Goal: Task Accomplishment & Management: Manage account settings

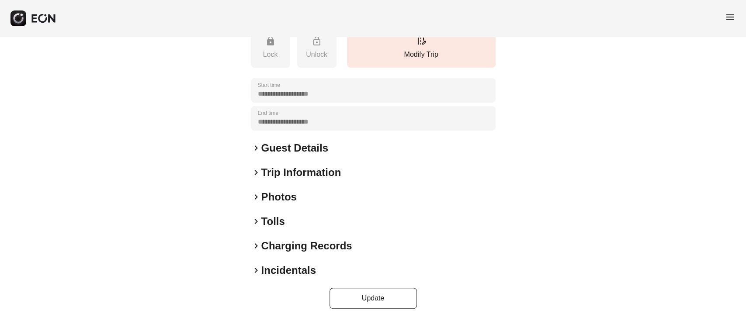
click at [311, 198] on div "keyboard_arrow_right Photos" at bounding box center [373, 197] width 245 height 14
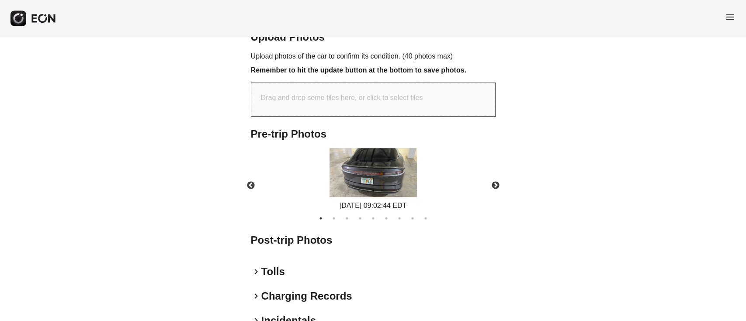
scroll to position [333, 0]
click at [380, 184] on img at bounding box center [373, 171] width 87 height 49
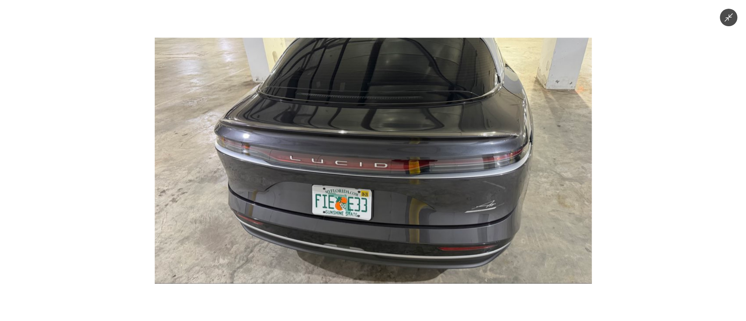
click at [379, 184] on img at bounding box center [372, 161] width 437 height 246
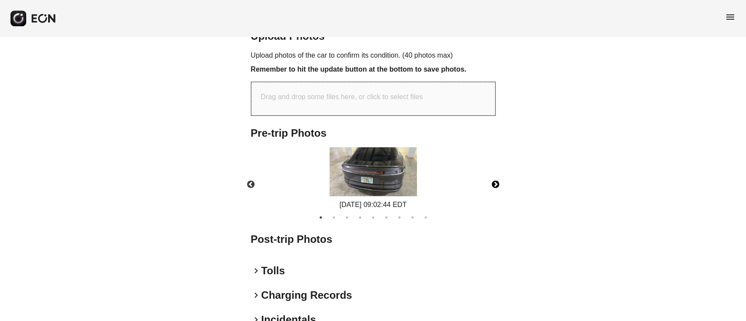
click at [493, 183] on button "Next" at bounding box center [496, 185] width 31 height 31
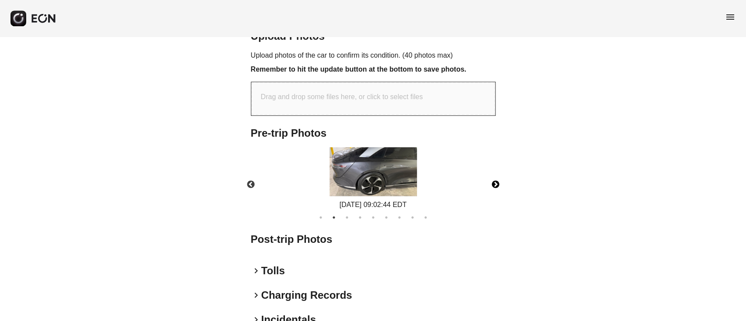
click at [493, 183] on button "Next" at bounding box center [496, 185] width 31 height 31
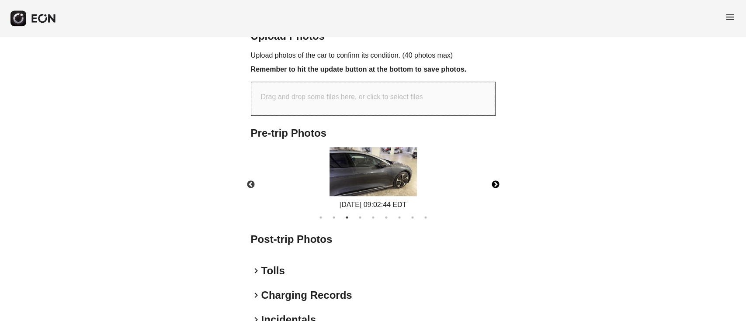
click at [493, 183] on button "Next" at bounding box center [496, 185] width 31 height 31
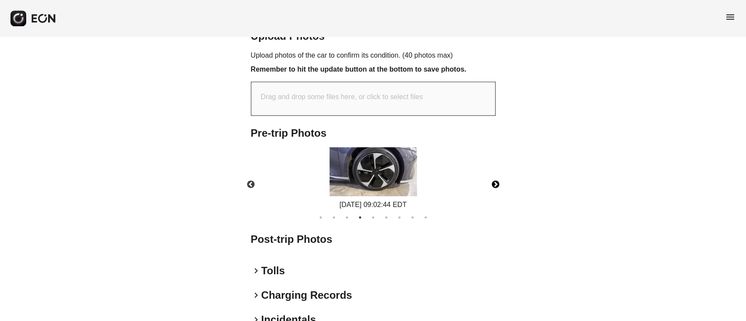
click at [493, 183] on button "Next" at bounding box center [496, 185] width 31 height 31
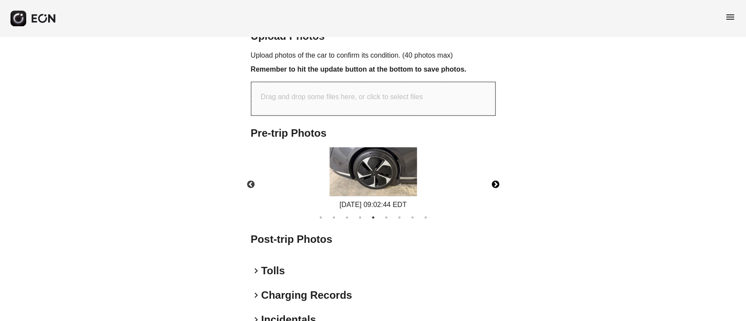
click at [493, 183] on button "Next" at bounding box center [496, 185] width 31 height 31
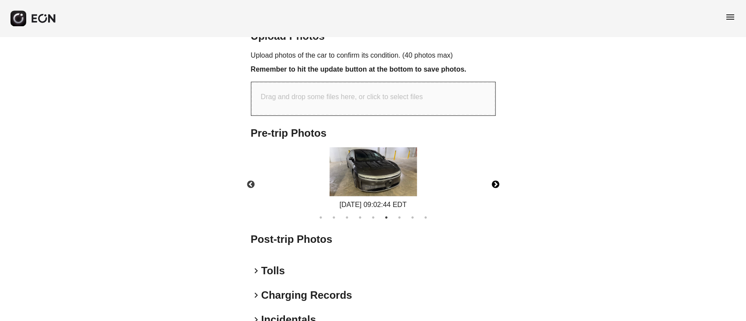
click at [493, 183] on button "Next" at bounding box center [496, 185] width 31 height 31
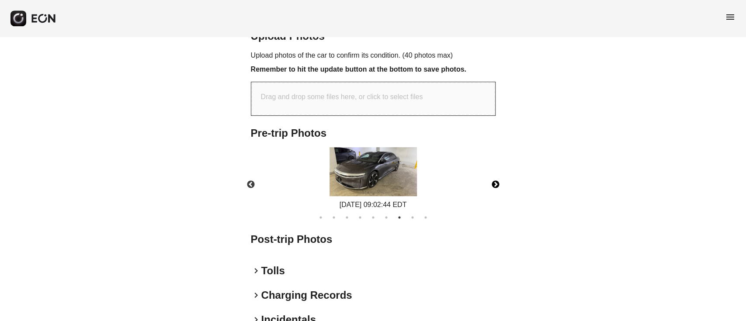
click at [493, 183] on button "Next" at bounding box center [496, 185] width 31 height 31
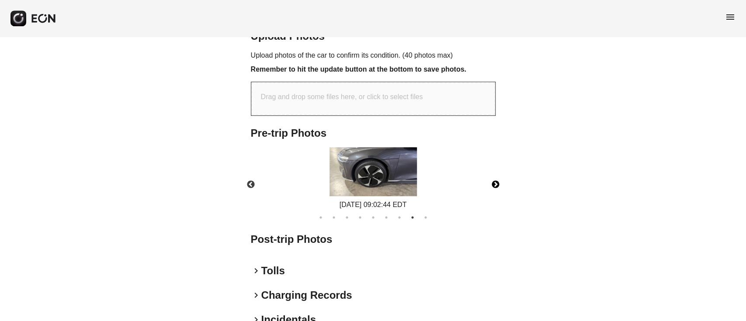
click at [493, 183] on button "Next" at bounding box center [496, 185] width 31 height 31
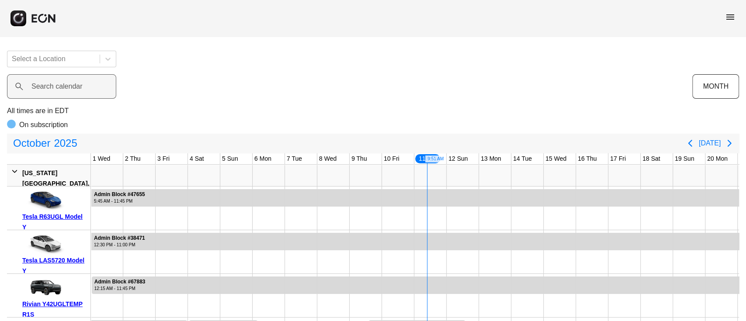
scroll to position [0, 270]
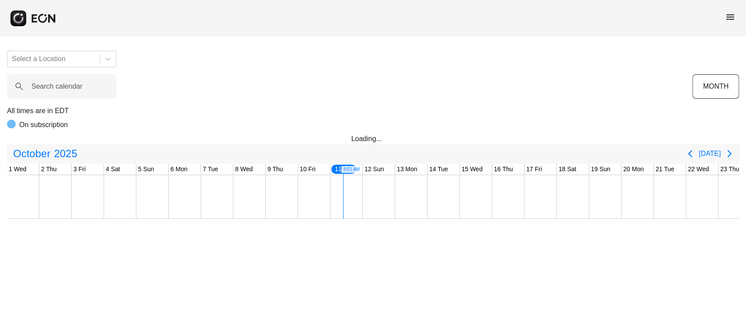
scroll to position [0, 270]
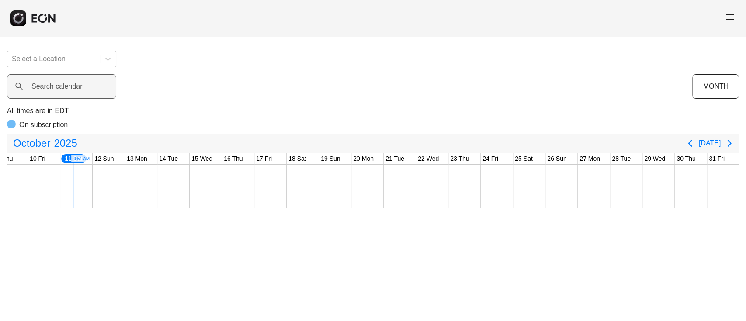
click at [68, 88] on label "Search calendar" at bounding box center [56, 86] width 51 height 10
click at [68, 88] on calendar "Search calendar" at bounding box center [61, 86] width 109 height 24
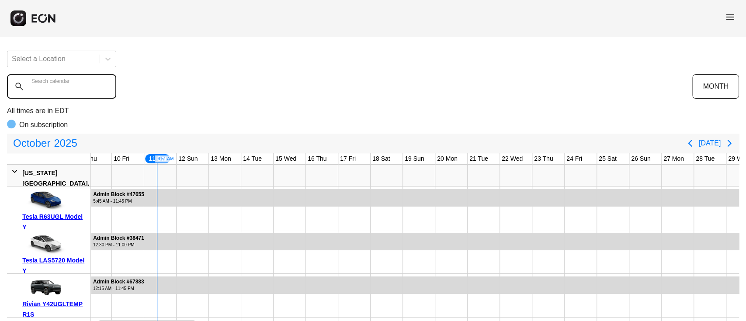
paste calendar "******"
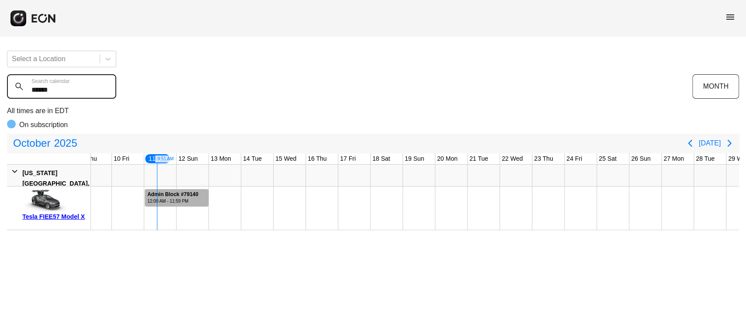
type calendar "******"
click at [164, 200] on div "12:00 AM - 11:59 PM" at bounding box center [172, 201] width 51 height 7
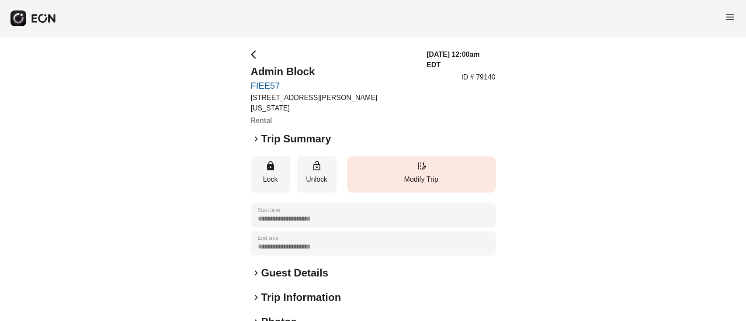
click at [421, 174] on p "Modify Trip" at bounding box center [422, 179] width 140 height 10
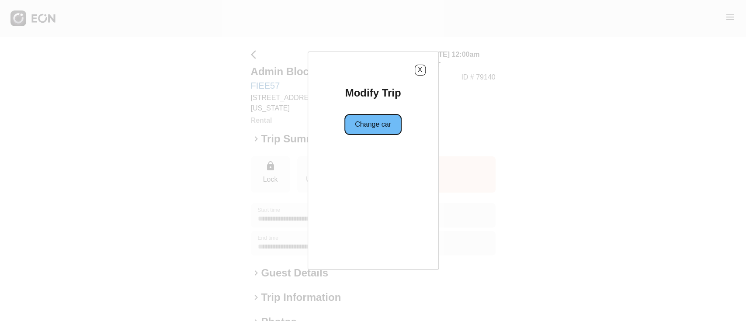
click at [374, 132] on button "Change car" at bounding box center [373, 124] width 57 height 21
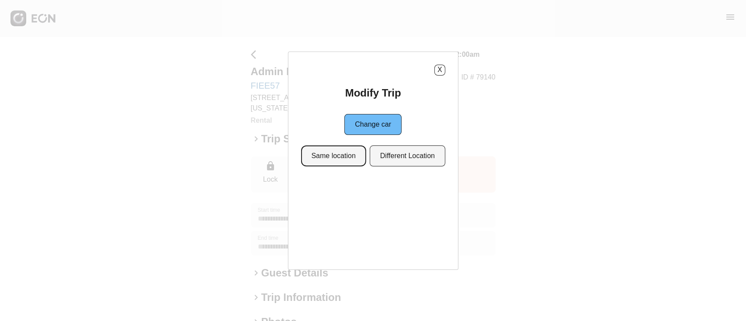
click at [325, 161] on button "Same location" at bounding box center [333, 156] width 65 height 21
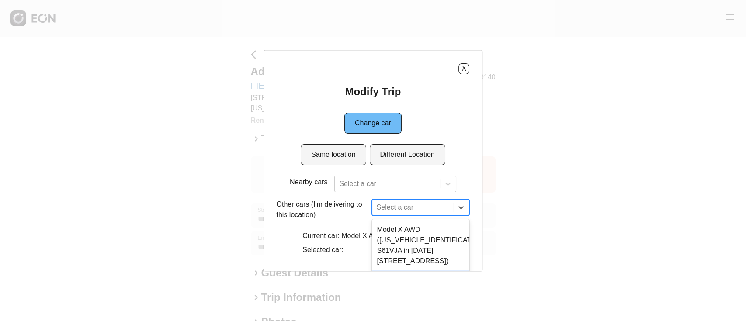
scroll to position [79, 0]
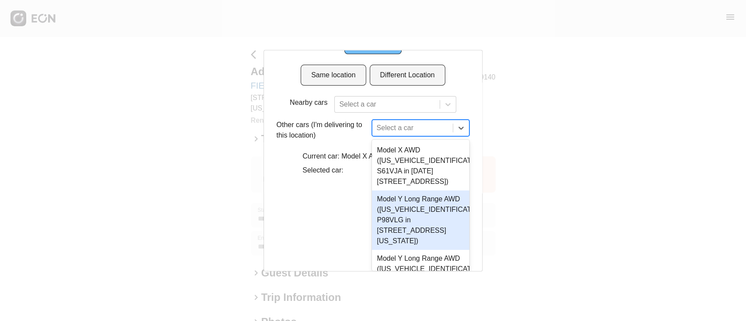
click at [402, 136] on div "3 results available. Use Up and Down to choose options, press Enter to select t…" at bounding box center [421, 128] width 98 height 17
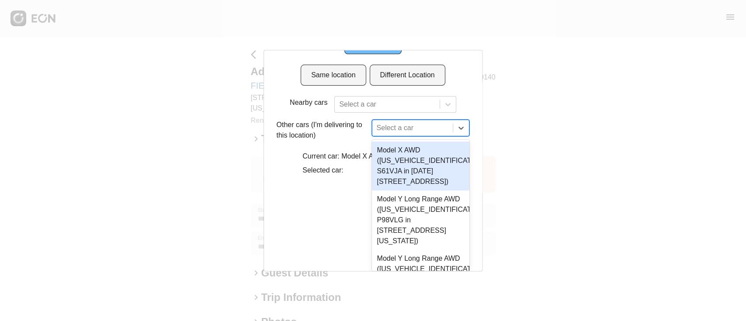
click at [401, 136] on div "3 results available. Use Up and Down to choose options, press Enter to select t…" at bounding box center [421, 128] width 98 height 17
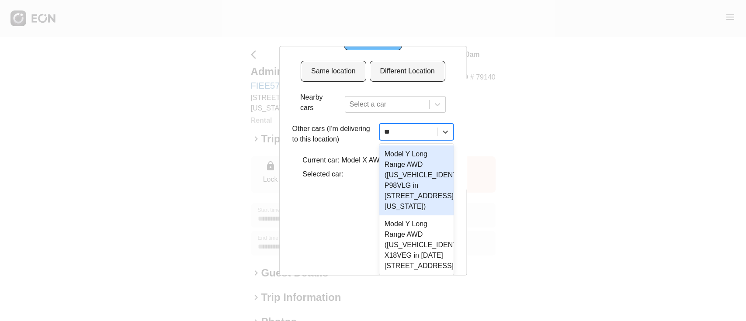
scroll to position [0, 0]
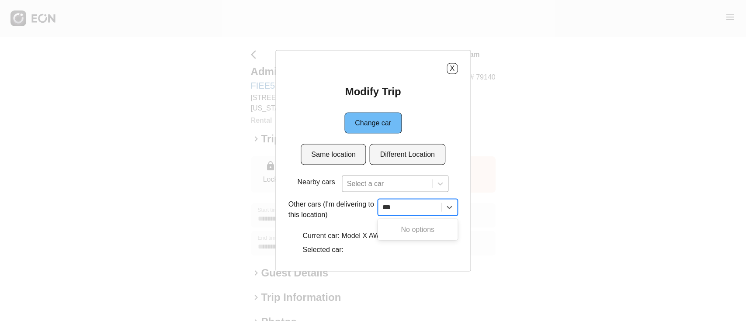
type input "***"
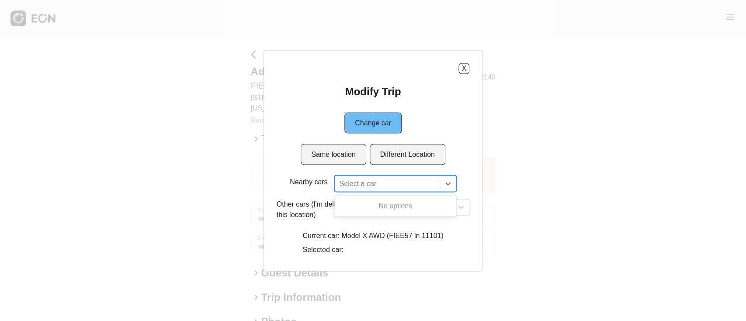
click at [406, 178] on div at bounding box center [387, 184] width 96 height 12
click at [404, 185] on div at bounding box center [387, 184] width 96 height 12
click at [417, 203] on div "Select a car" at bounding box center [421, 207] width 98 height 17
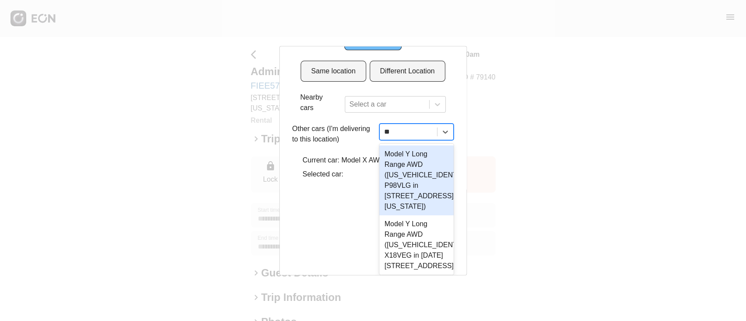
scroll to position [0, 0]
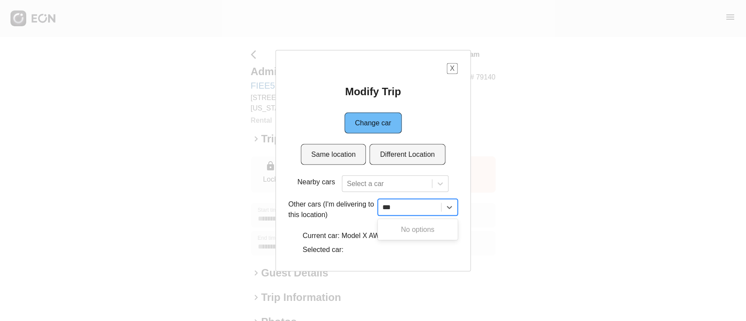
type input "***"
click at [453, 65] on div "X" at bounding box center [374, 68] width 170 height 11
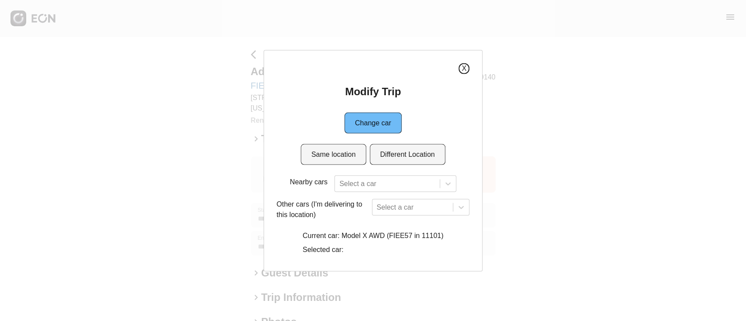
click at [467, 65] on button "X" at bounding box center [464, 68] width 11 height 11
